Goal: Find specific page/section: Find specific page/section

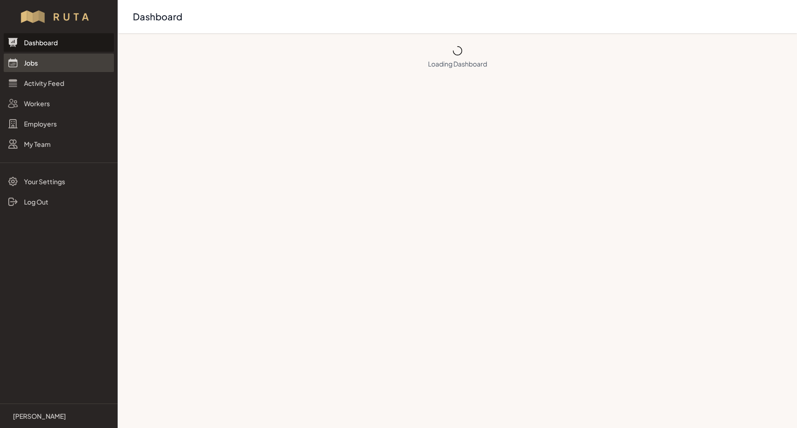
click at [29, 63] on link "Jobs" at bounding box center [59, 63] width 110 height 18
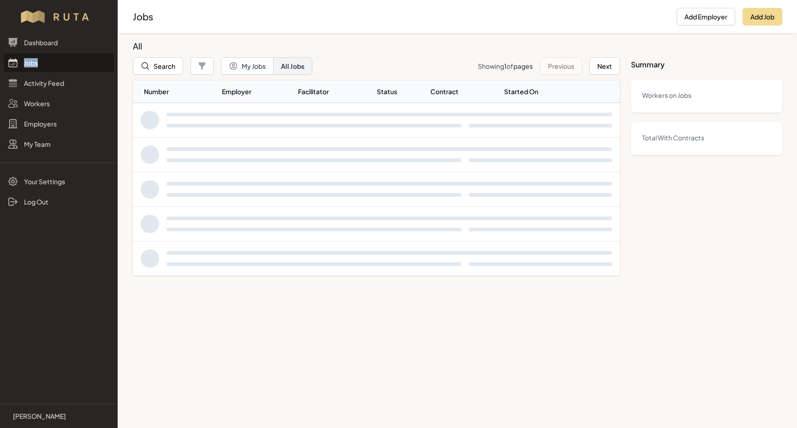
click at [29, 63] on link "Jobs" at bounding box center [59, 63] width 110 height 18
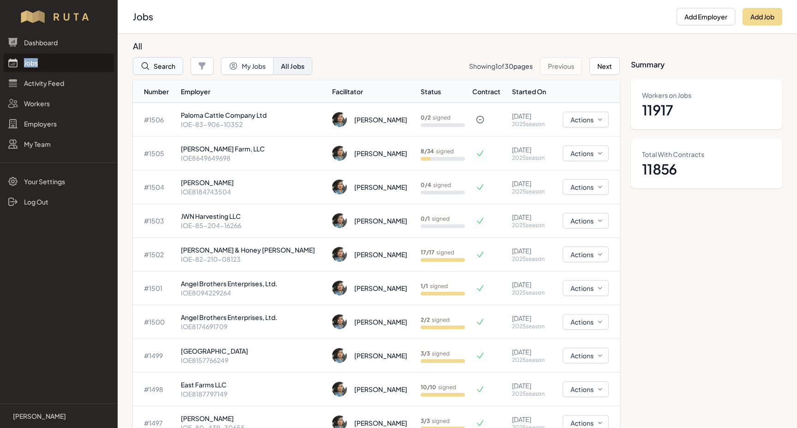
click at [172, 67] on button "Search" at bounding box center [158, 66] width 50 height 18
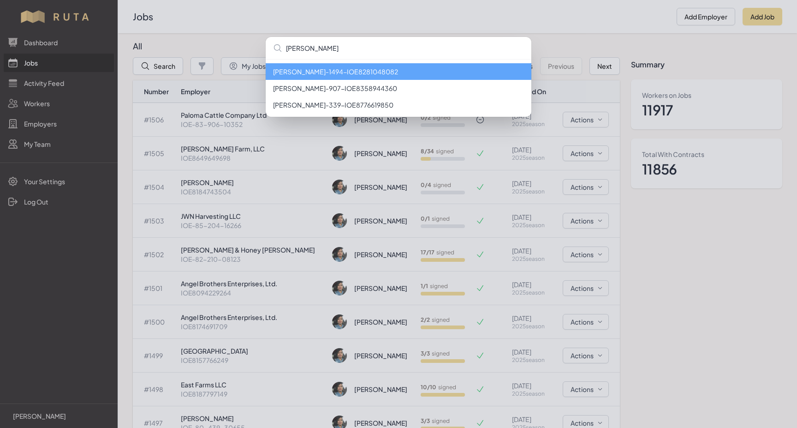
type input "[PERSON_NAME]"
click at [367, 74] on li "[PERSON_NAME] - 1494 - IOE8281048082" at bounding box center [399, 71] width 266 height 17
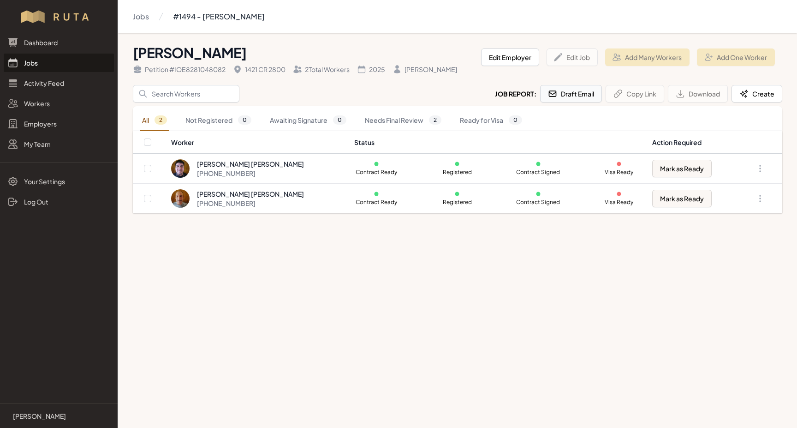
click at [568, 92] on button "Draft Email" at bounding box center [571, 94] width 62 height 18
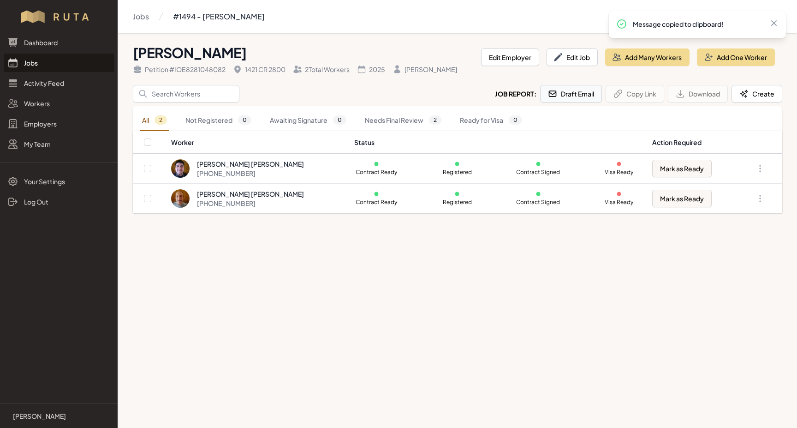
click at [31, 63] on link "Jobs" at bounding box center [59, 63] width 110 height 18
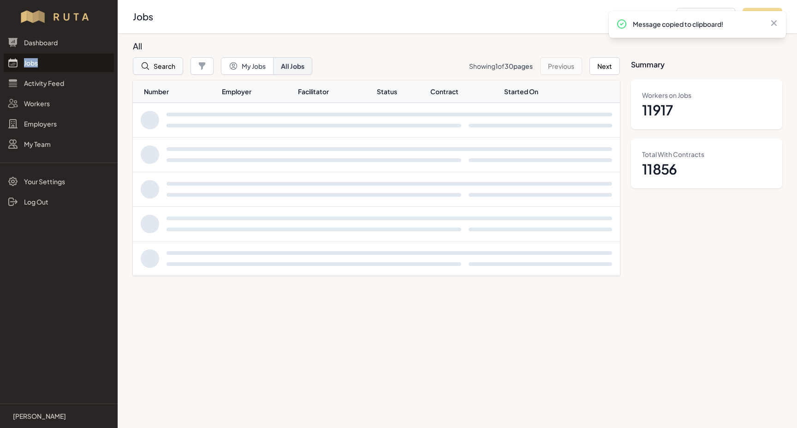
click at [166, 65] on button "Search" at bounding box center [158, 66] width 50 height 18
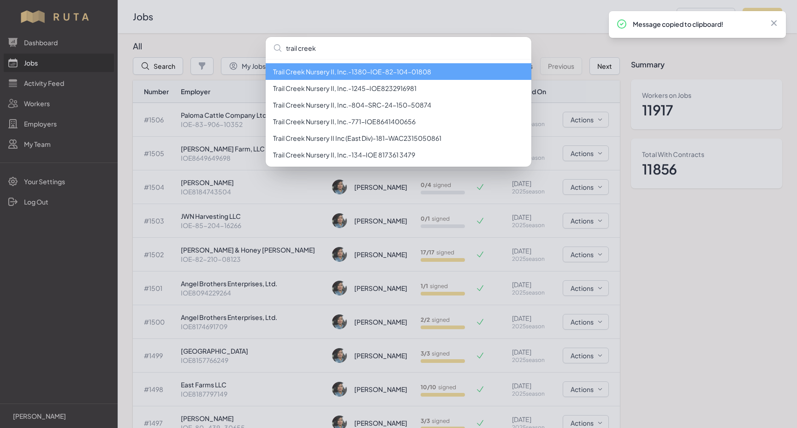
type input "trail creek"
click at [358, 73] on li "Trail Creek Nursery II, Inc. - 1380 - IOE-82-104-01808" at bounding box center [399, 71] width 266 height 17
